Goal: Task Accomplishment & Management: Use online tool/utility

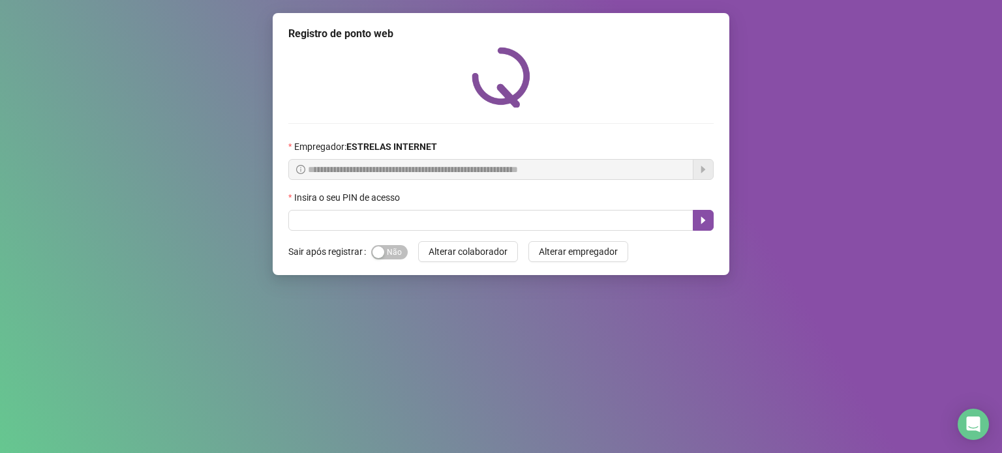
click at [449, 219] on input "text" at bounding box center [490, 220] width 405 height 21
type input "*****"
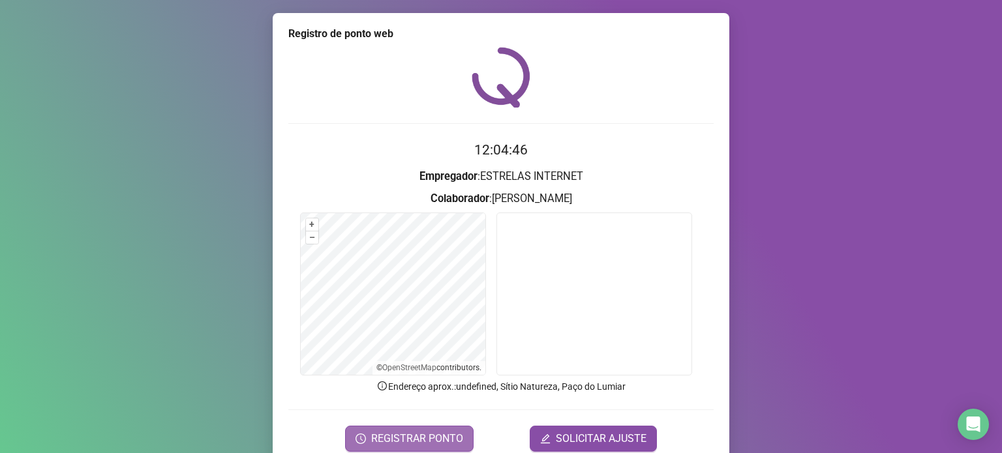
click at [418, 441] on span "REGISTRAR PONTO" at bounding box center [417, 439] width 92 height 16
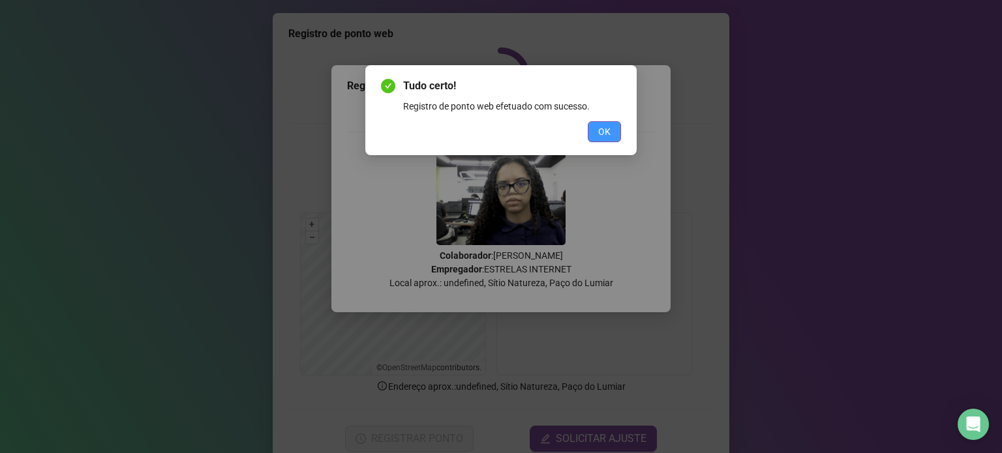
click at [600, 134] on span "OK" at bounding box center [604, 132] width 12 height 14
